Goal: Check status: Check status

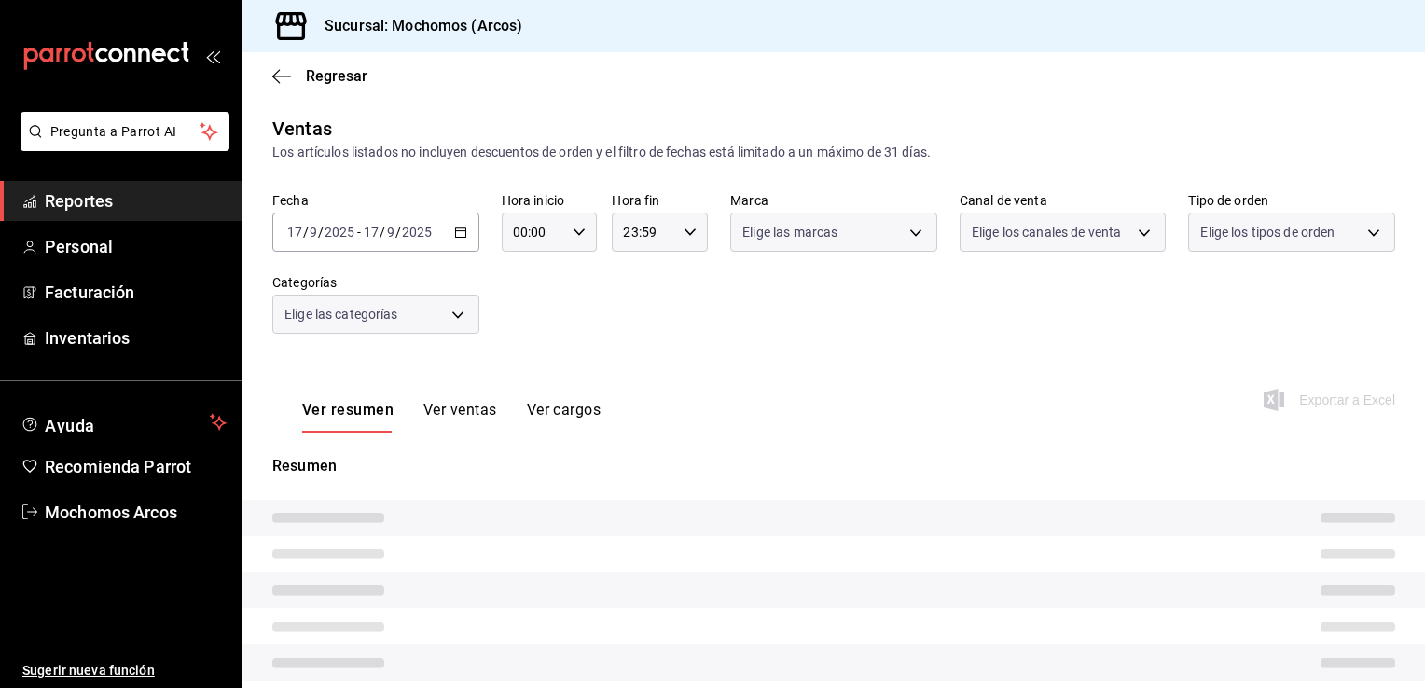
type input "78dcea9d-0226-4a72-8dbe-4ec0b47d6941,3e6ec714-4274-4da9-9c3c-efaa5a45eb4d,3615b…"
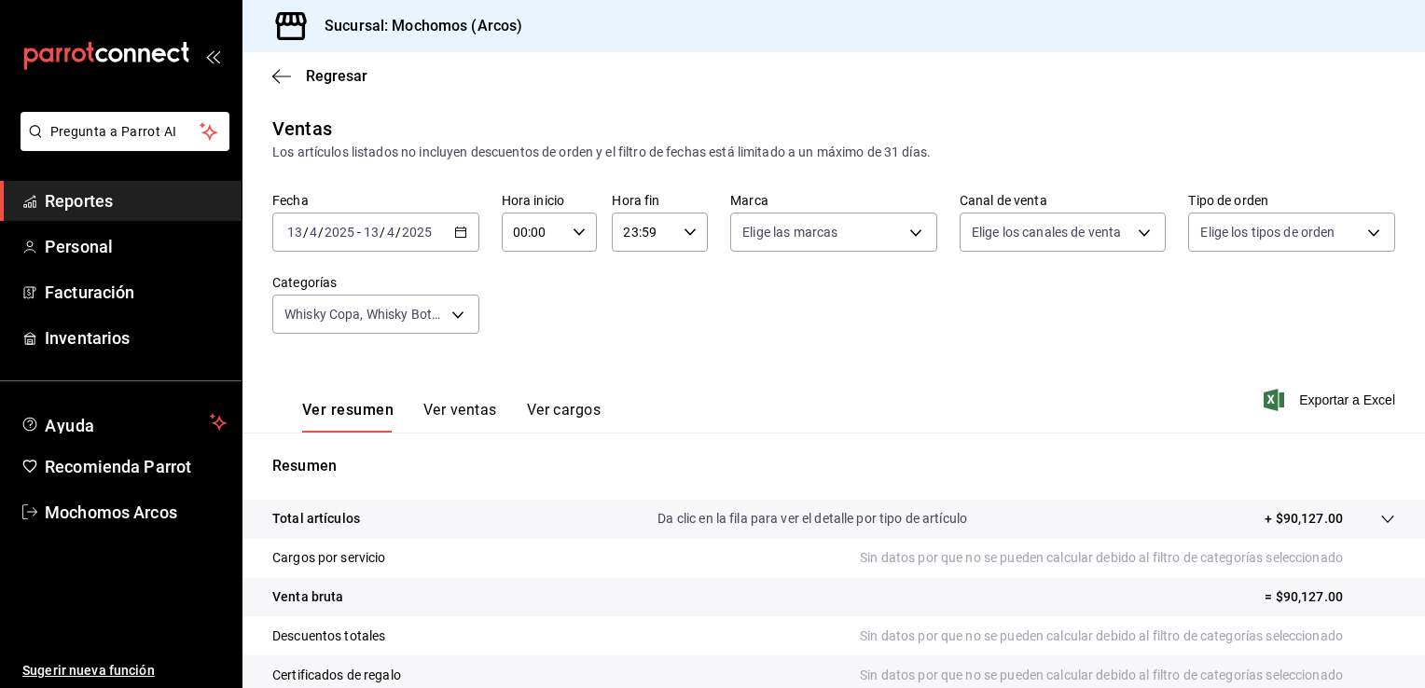
click at [455, 229] on icon "button" at bounding box center [460, 232] width 13 height 13
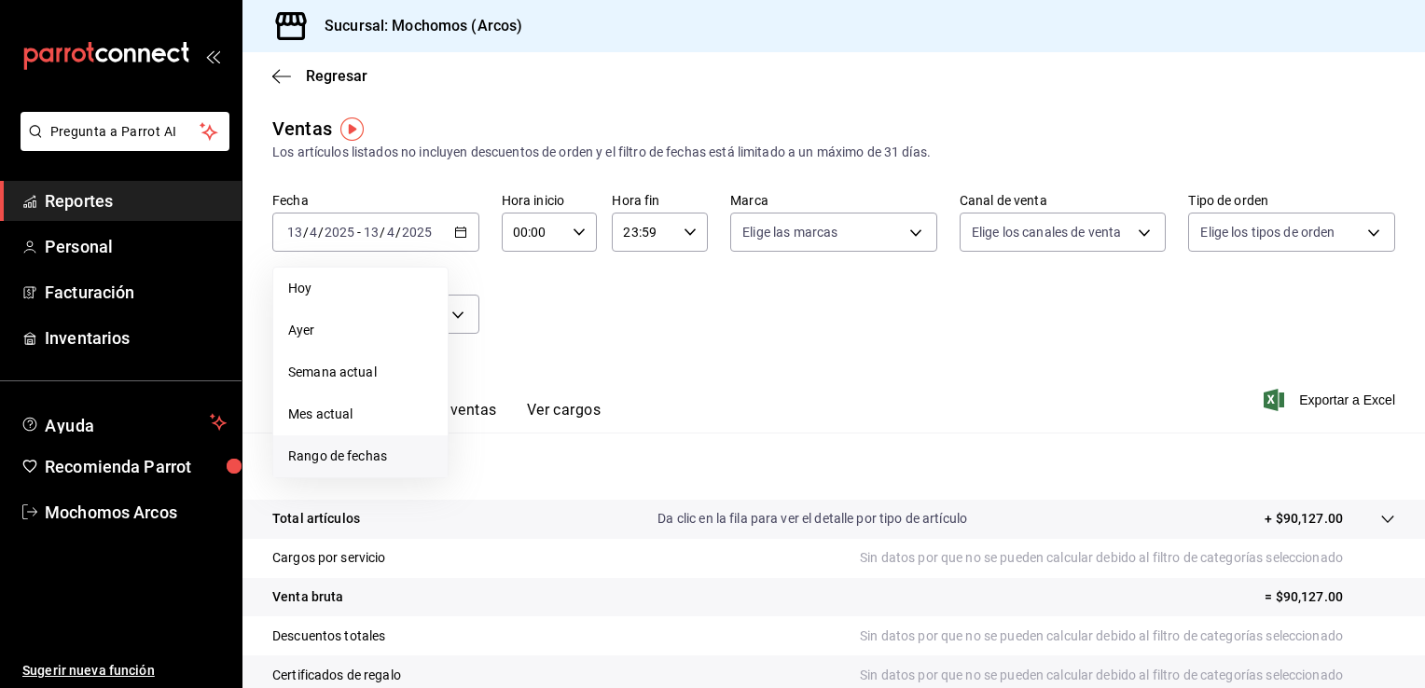
click at [358, 454] on span "Rango de fechas" at bounding box center [360, 457] width 145 height 20
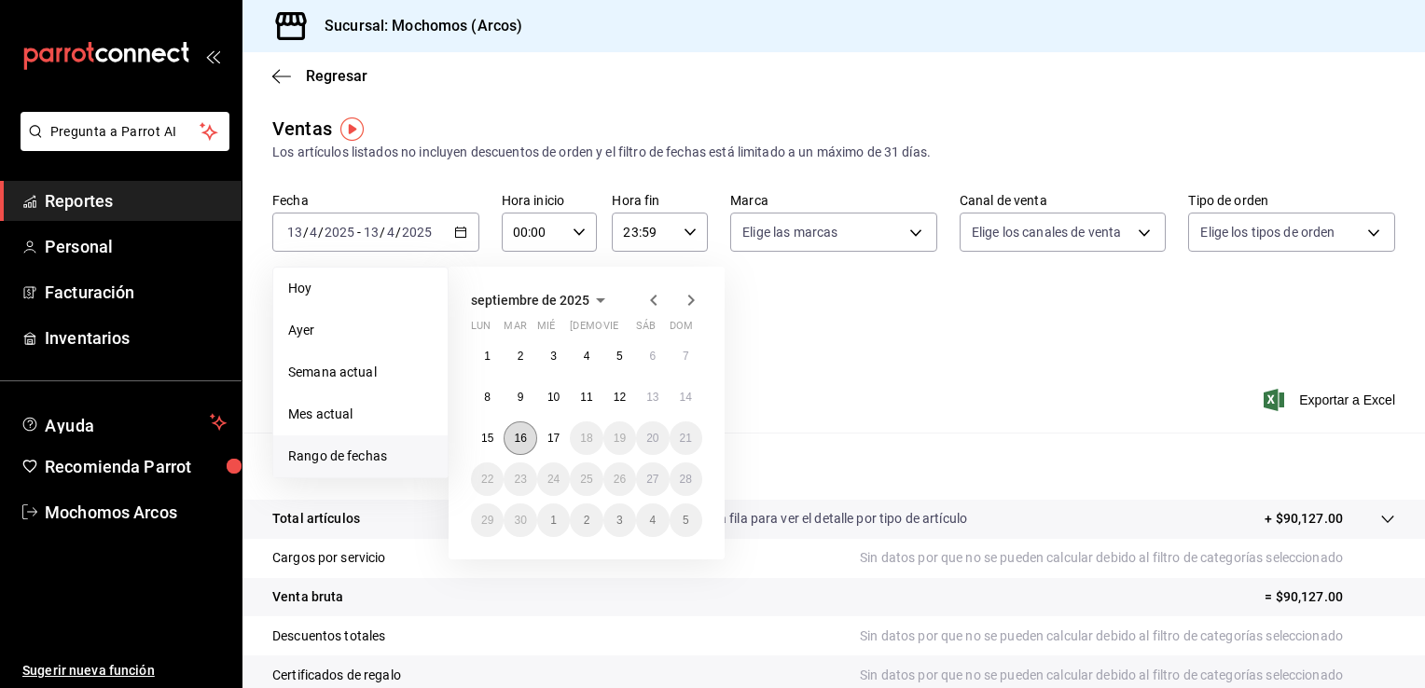
click at [517, 440] on abbr "16" at bounding box center [520, 438] width 12 height 13
click at [546, 435] on button "17" at bounding box center [553, 439] width 33 height 34
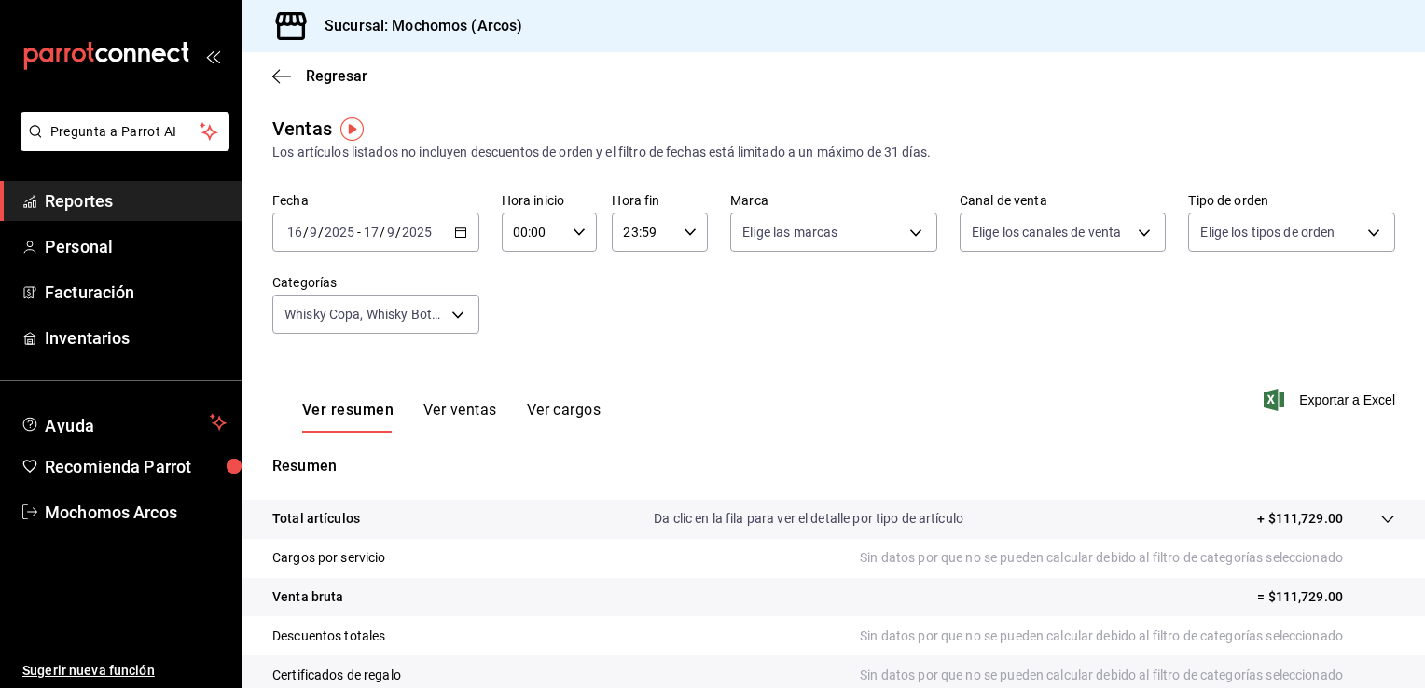
click at [575, 229] on icon "button" at bounding box center [579, 232] width 13 height 13
click at [522, 327] on span "05" at bounding box center [523, 320] width 18 height 15
type input "05:00"
